Goal: Check status: Check status

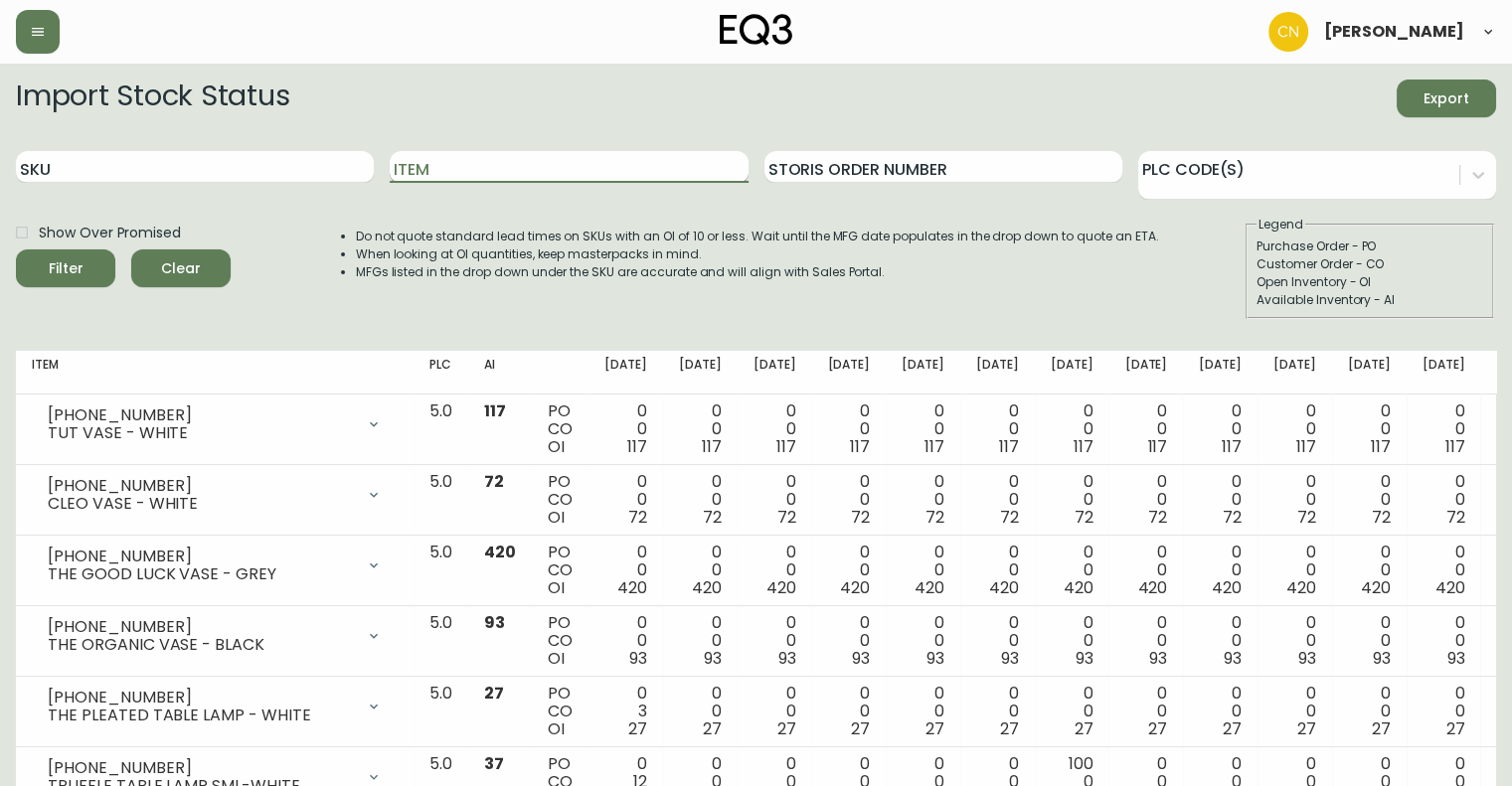
click at [426, 172] on input "Item" at bounding box center [569, 167] width 358 height 32
click at [16, 250] on button "Filter" at bounding box center [65, 269] width 99 height 38
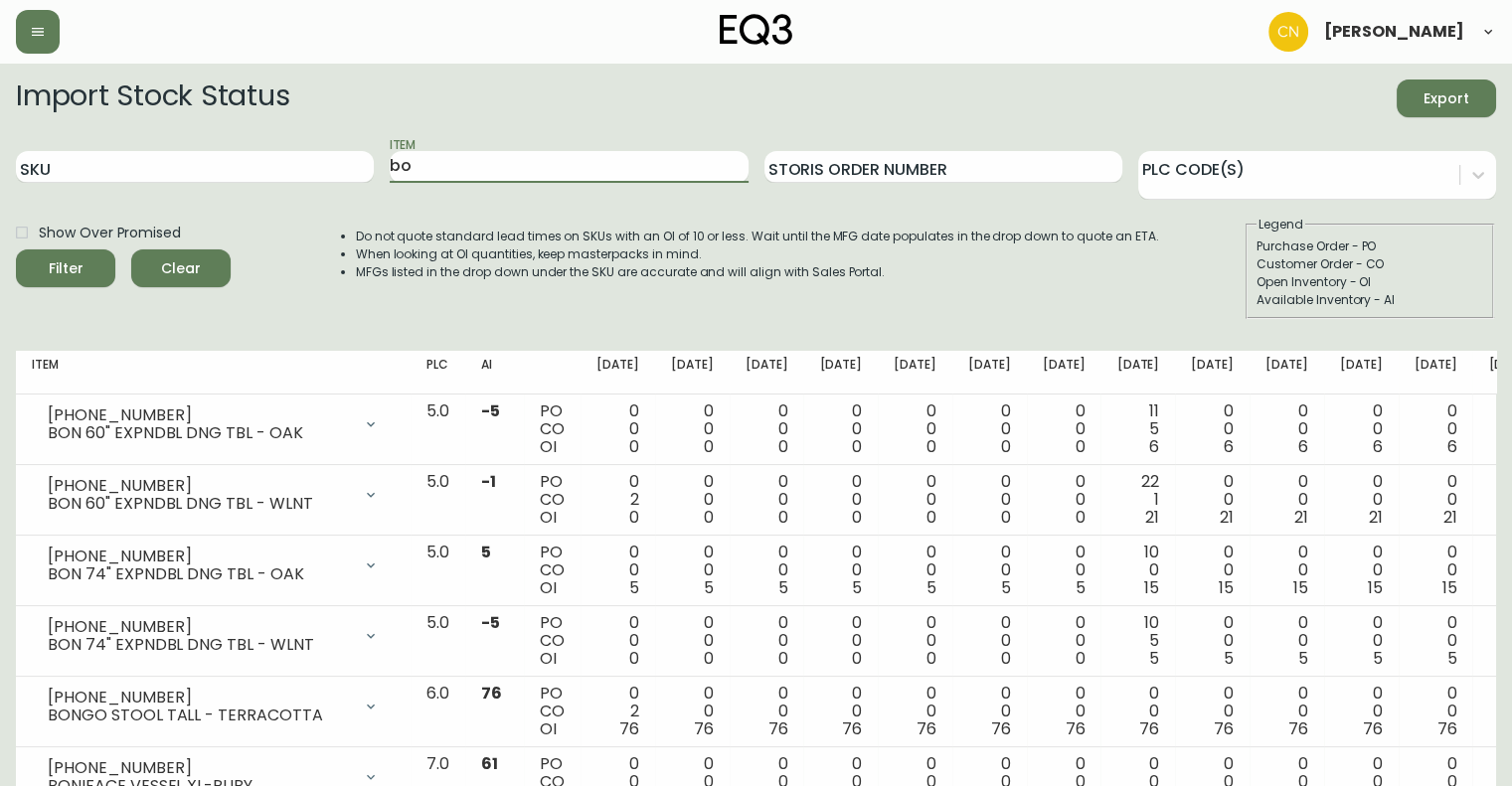
type input "b"
click at [16, 250] on button "Filter" at bounding box center [65, 269] width 99 height 38
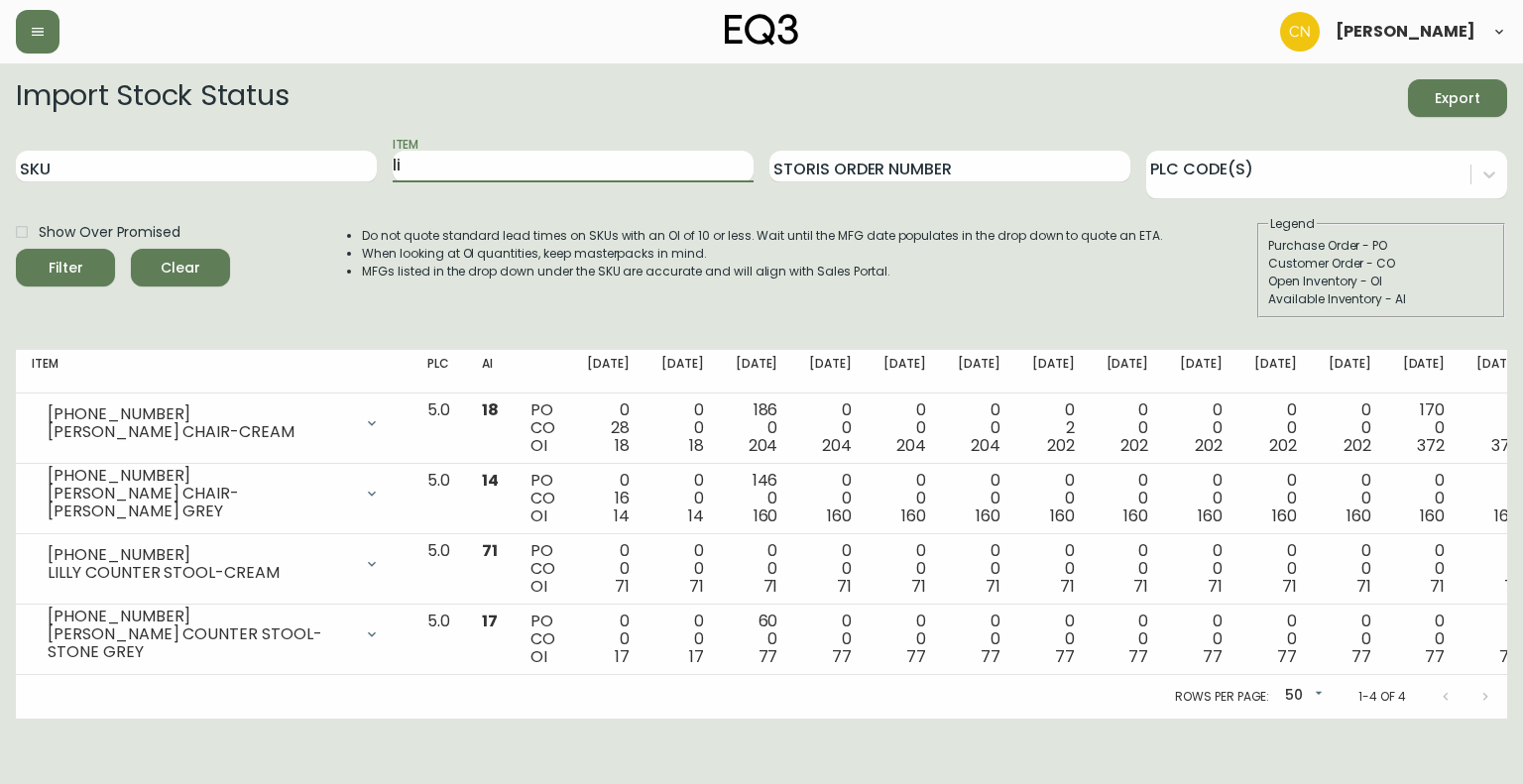
type input "l"
click at [16, 249] on button "Filter" at bounding box center [65, 268] width 99 height 38
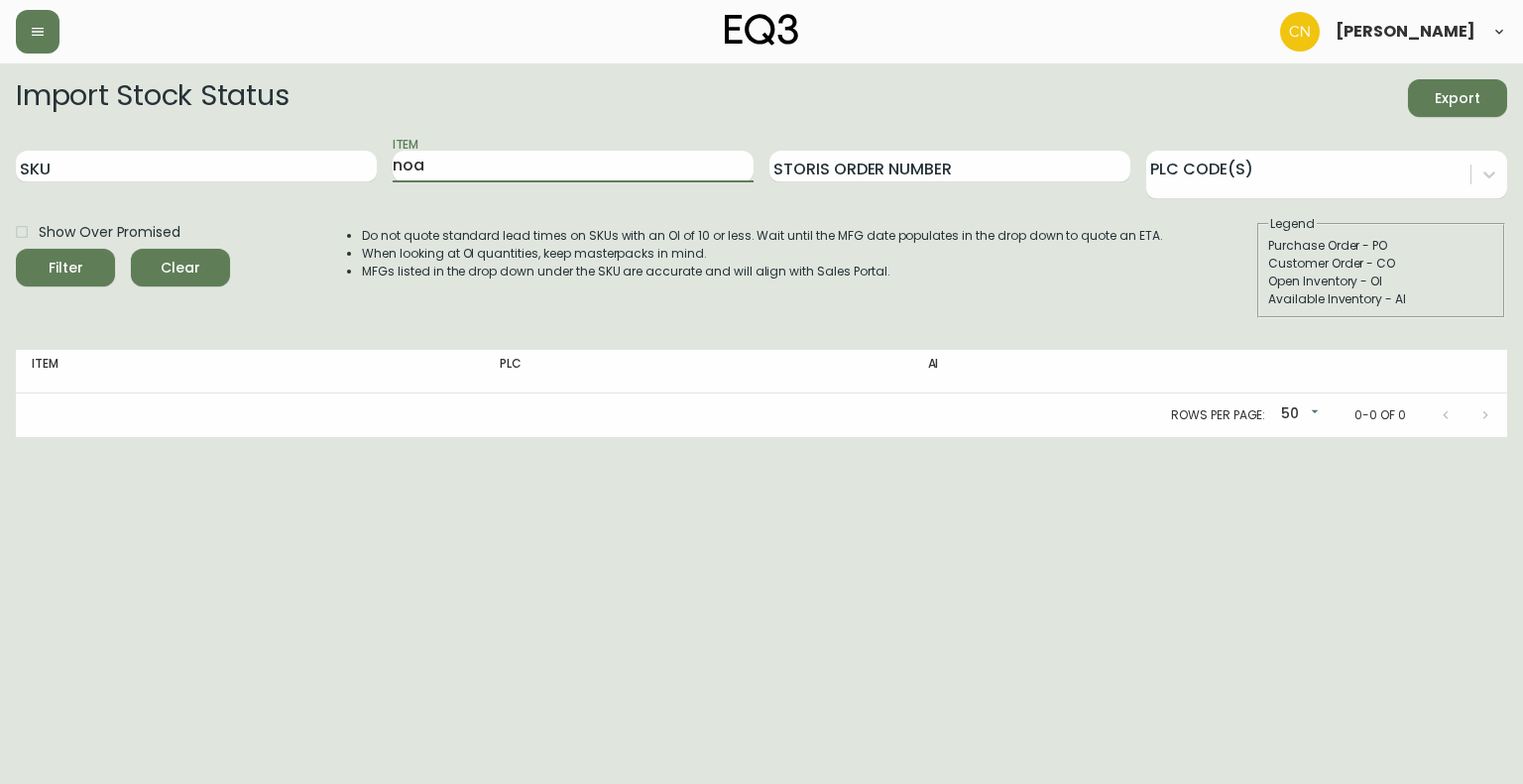
click at [16, 249] on button "Filter" at bounding box center [65, 268] width 99 height 38
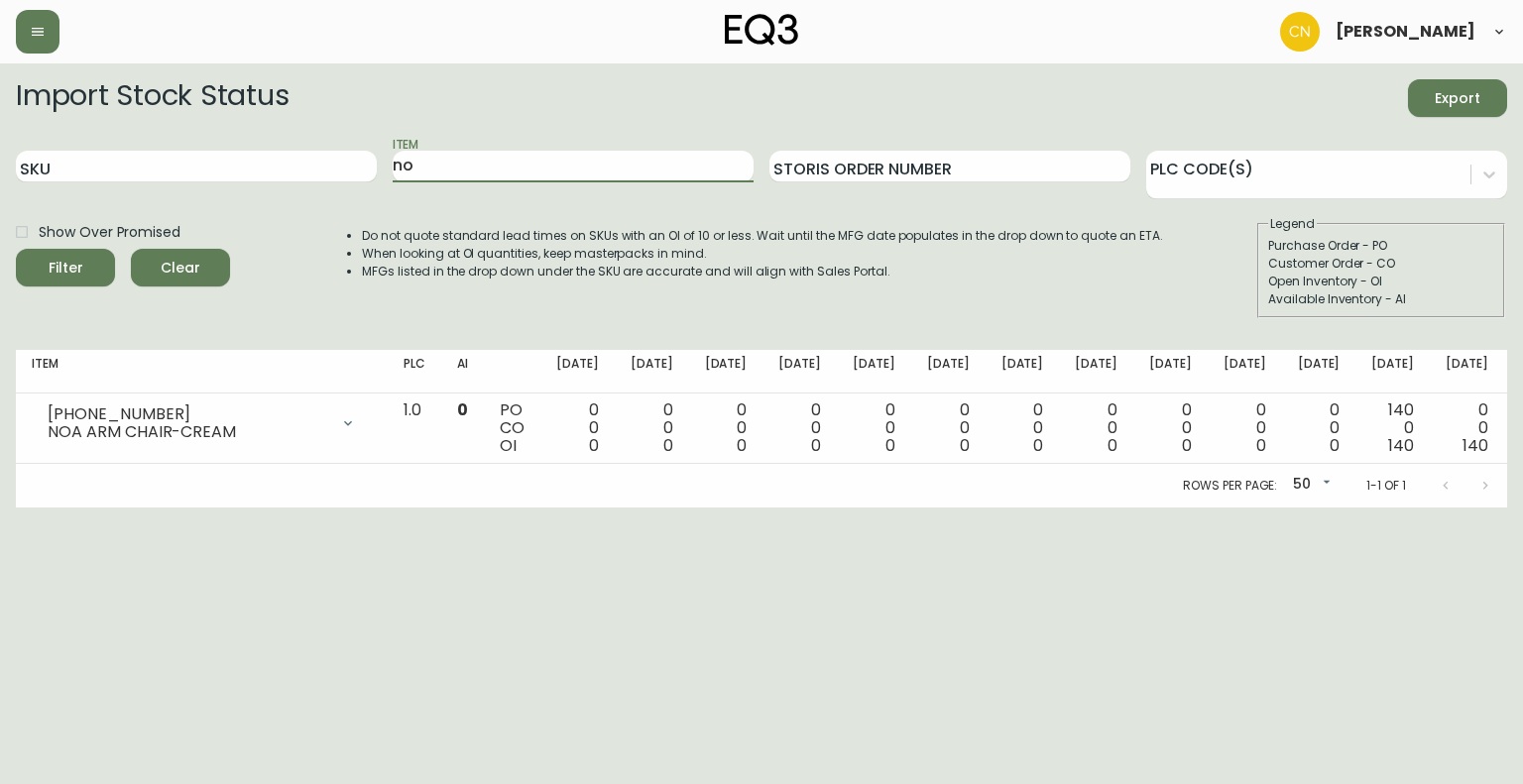
type input "n"
click at [16, 249] on button "Filter" at bounding box center [65, 268] width 99 height 38
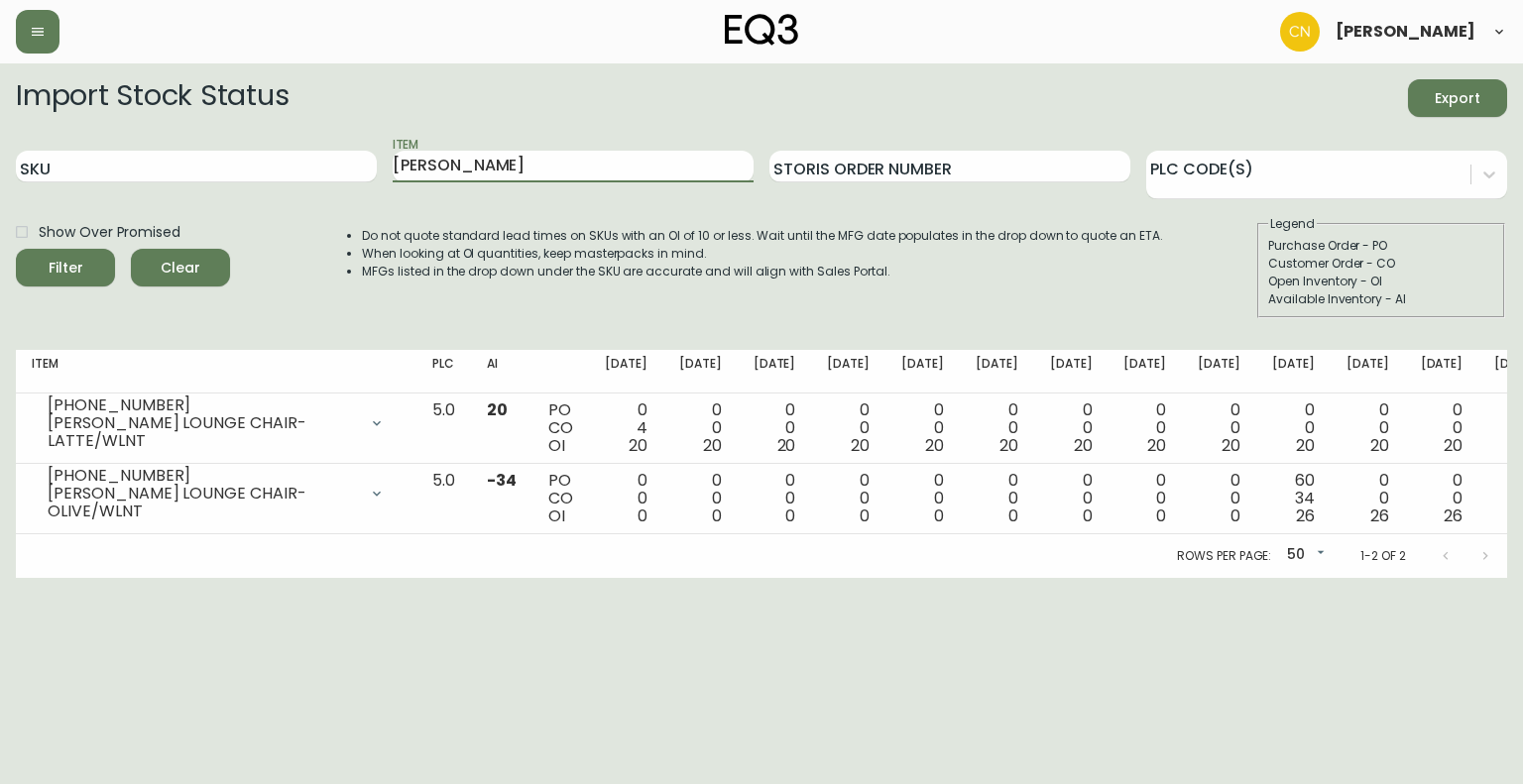
click at [16, 249] on button "Filter" at bounding box center [65, 268] width 99 height 38
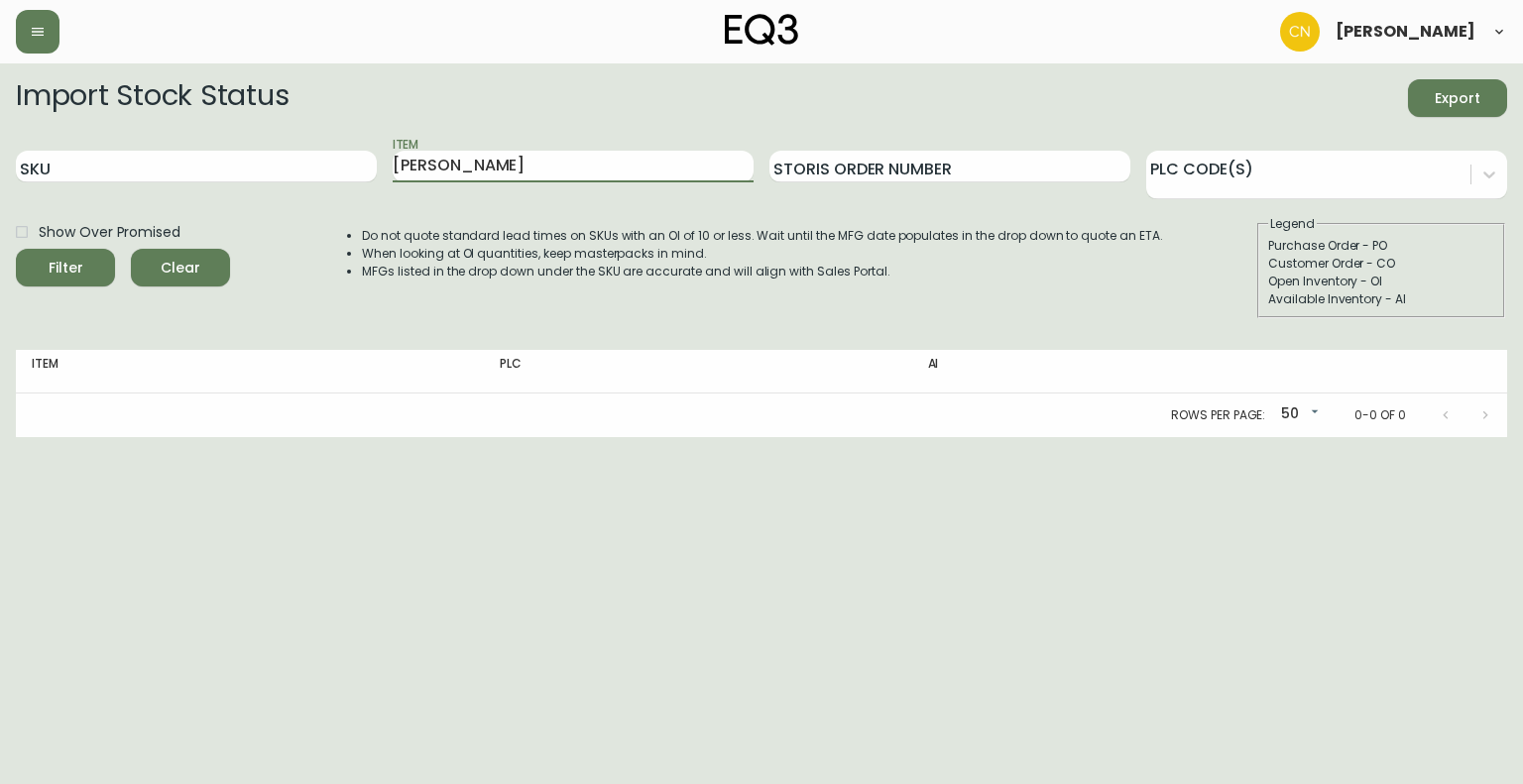
click at [16, 249] on button "Filter" at bounding box center [65, 268] width 99 height 38
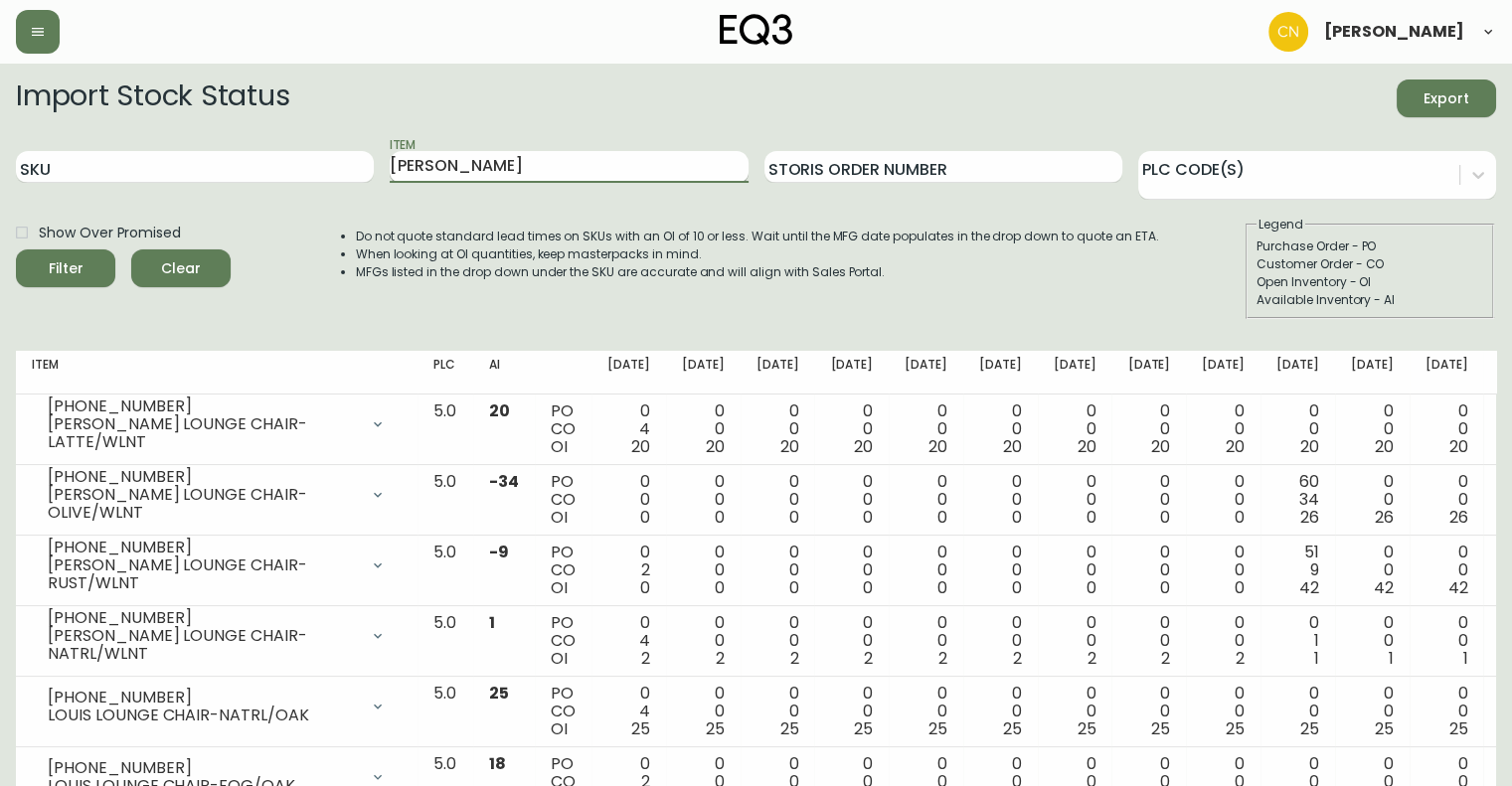
click at [529, 170] on input "[PERSON_NAME]" at bounding box center [569, 167] width 358 height 32
type input "l"
click at [16, 250] on button "Filter" at bounding box center [65, 269] width 99 height 38
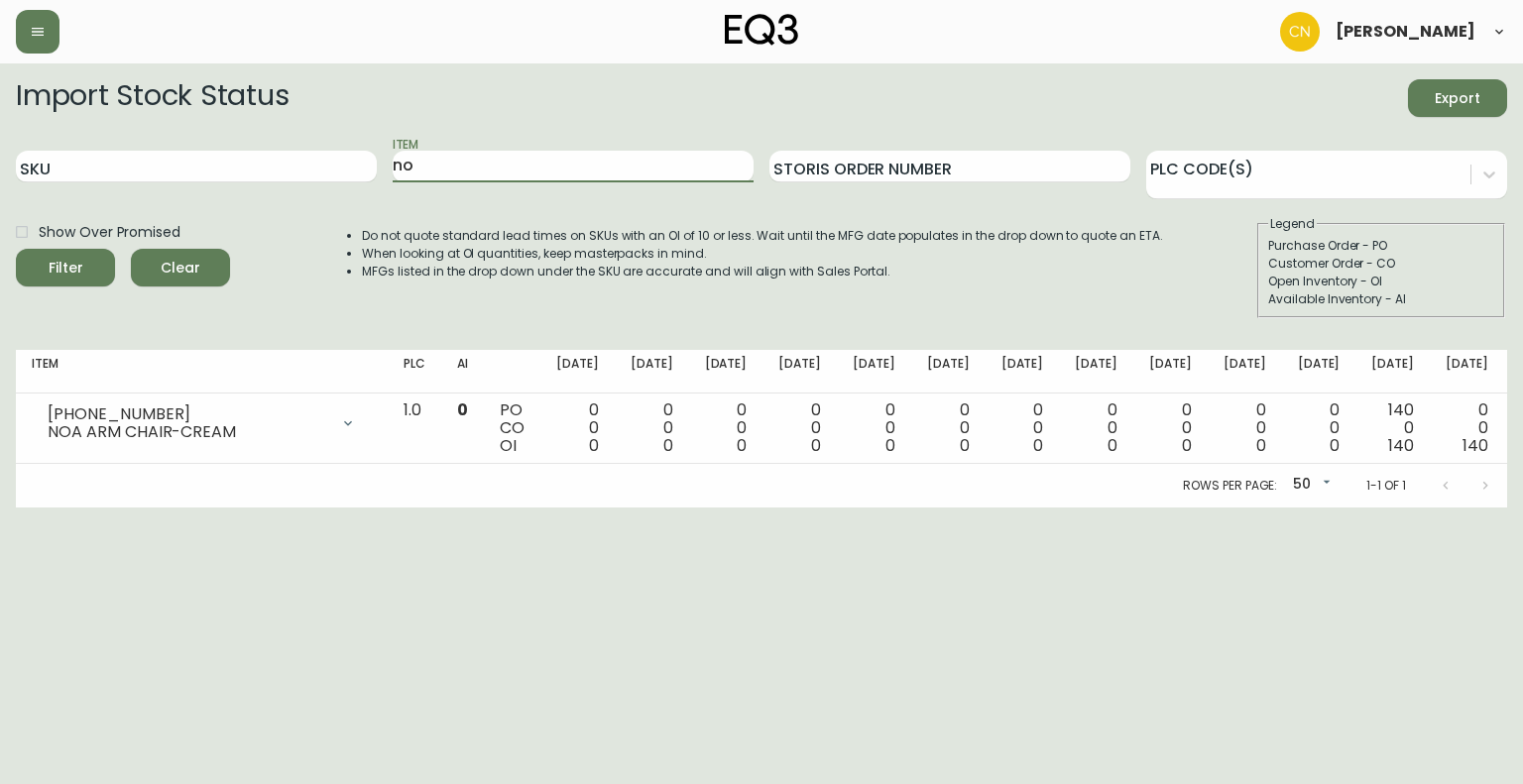
type input "n"
type input "r"
type input "tero"
click at [16, 249] on button "Filter" at bounding box center [65, 268] width 99 height 38
